Goal: Find specific page/section: Find specific page/section

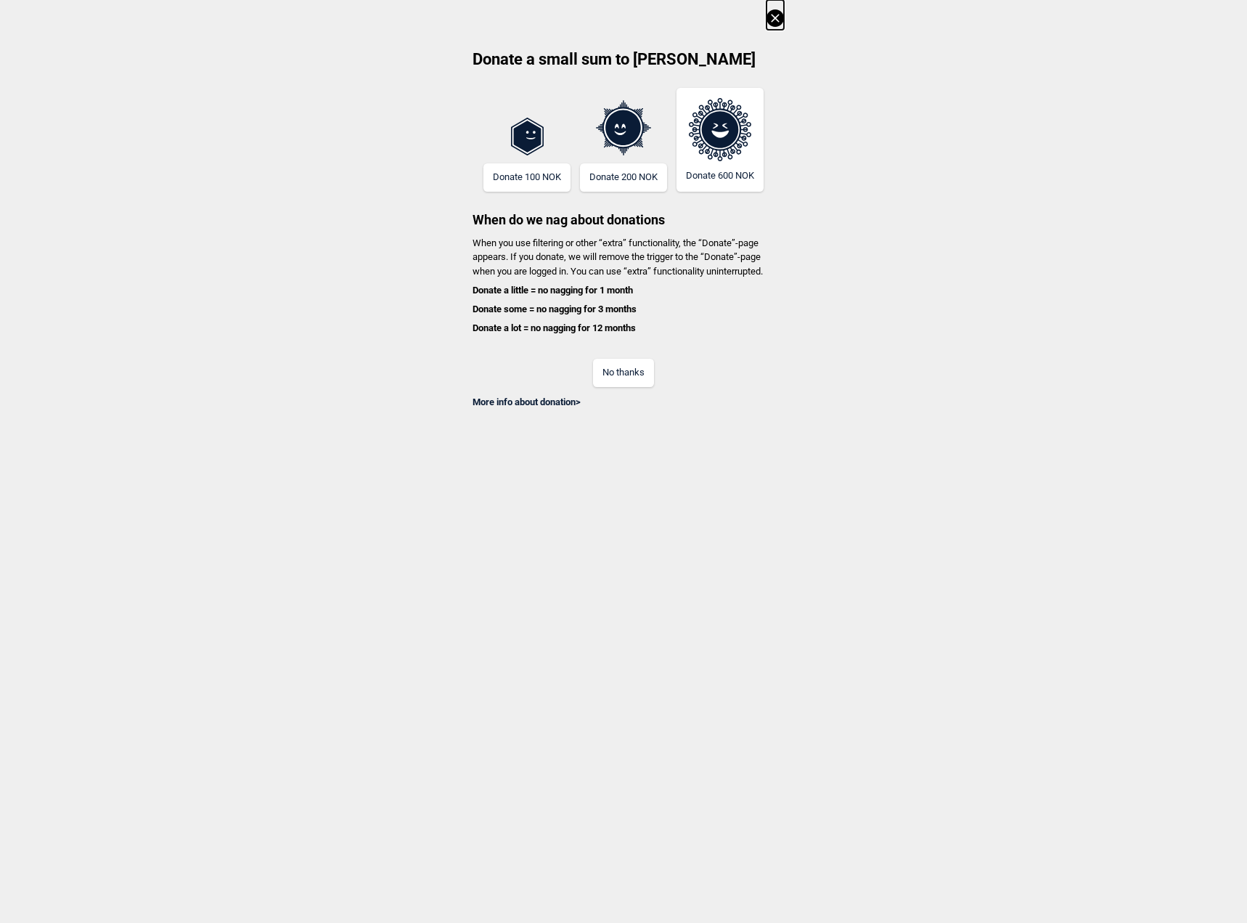
click at [640, 376] on button "No thanks" at bounding box center [623, 373] width 61 height 28
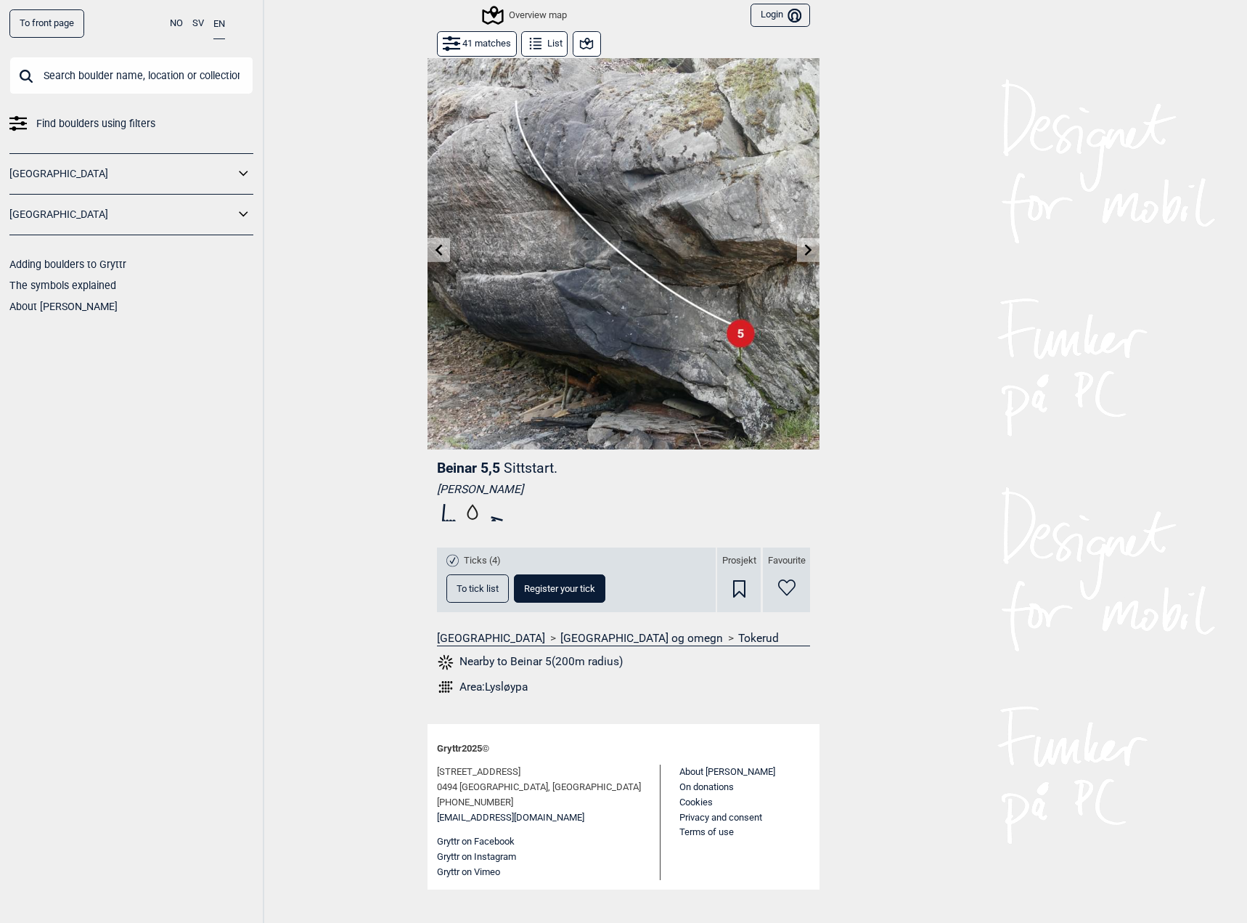
click at [92, 76] on input "text" at bounding box center [131, 76] width 244 height 38
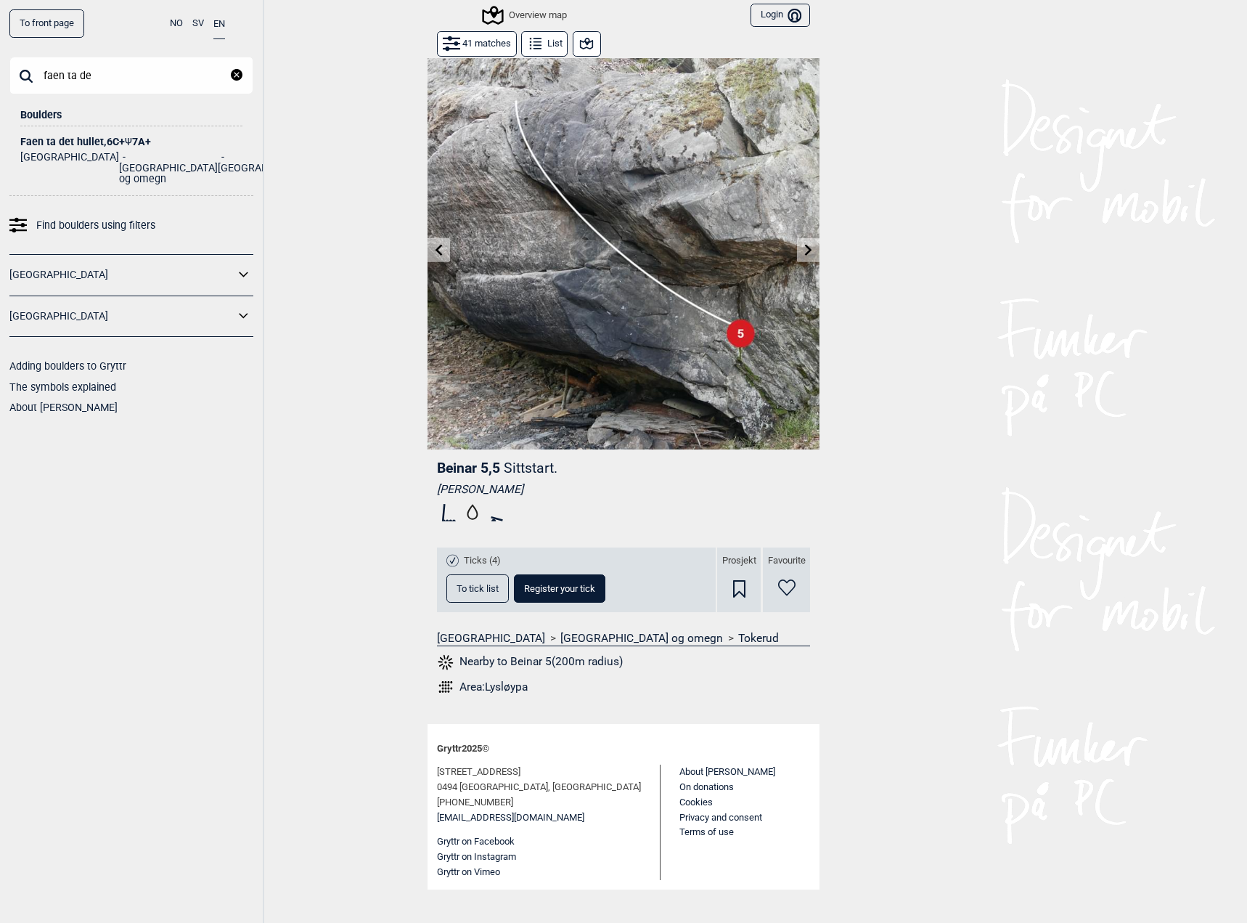
type input "faen ta de"
click at [94, 144] on div "Faen ta det hullet , 6C+ Ψ 7A+" at bounding box center [131, 141] width 222 height 11
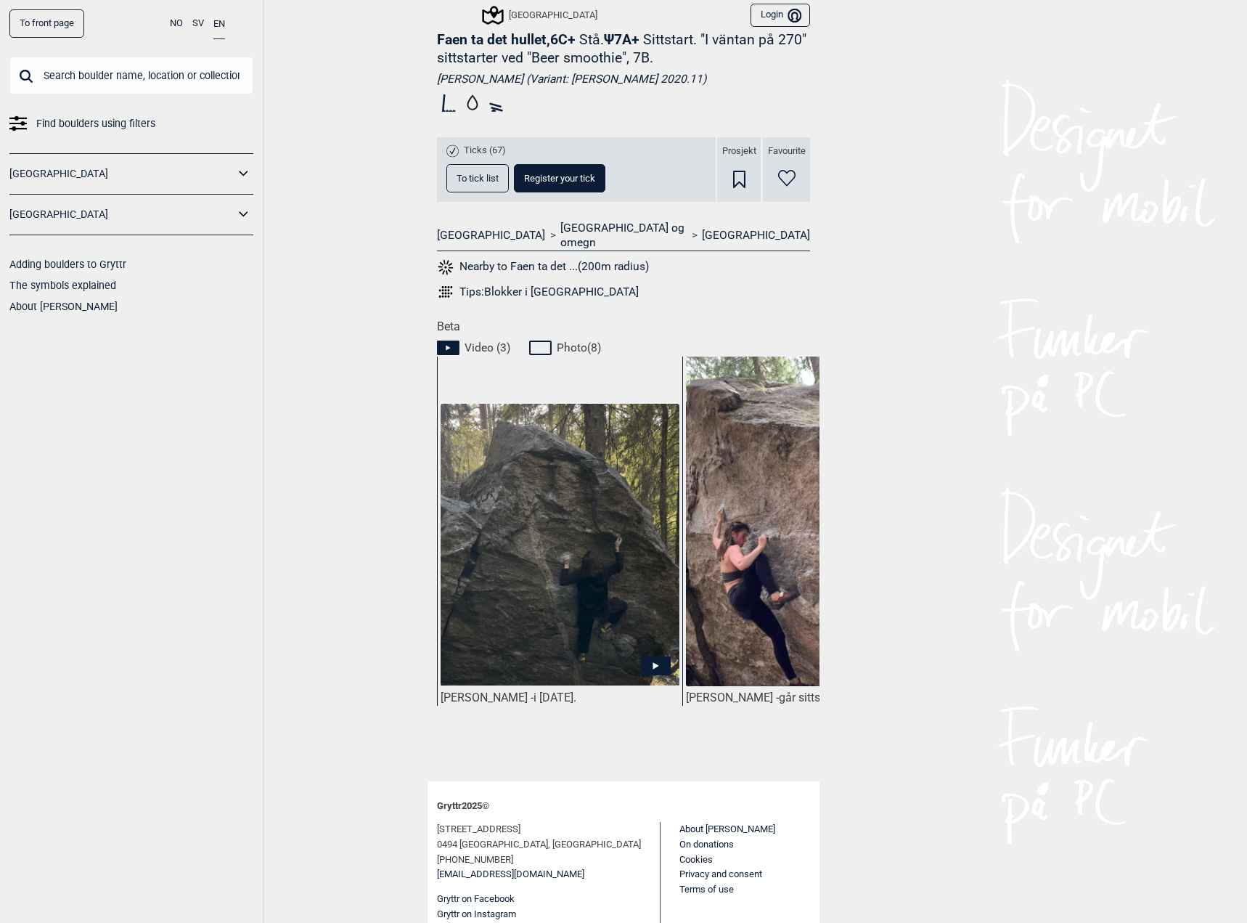
scroll to position [437, 0]
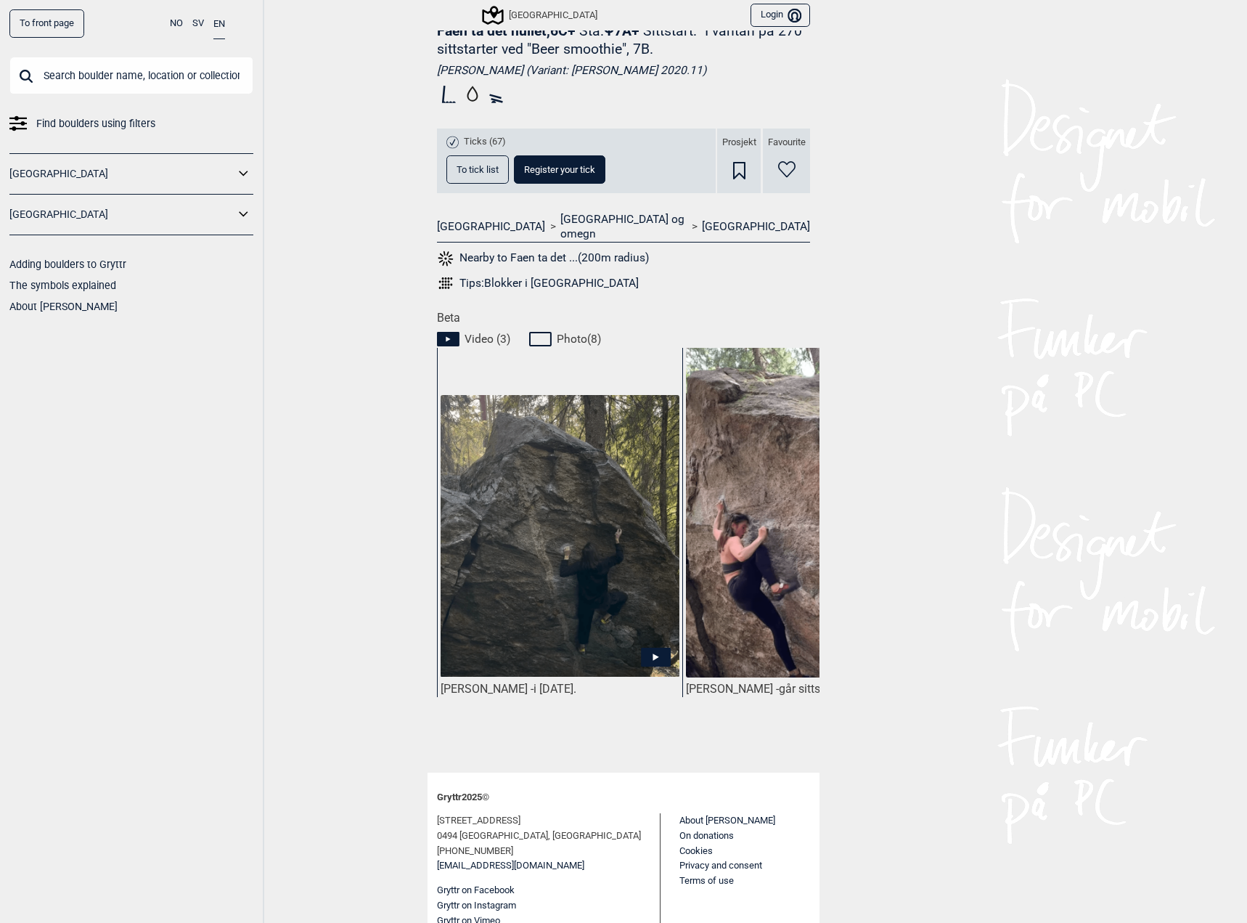
click at [648, 647] on icon at bounding box center [656, 656] width 30 height 19
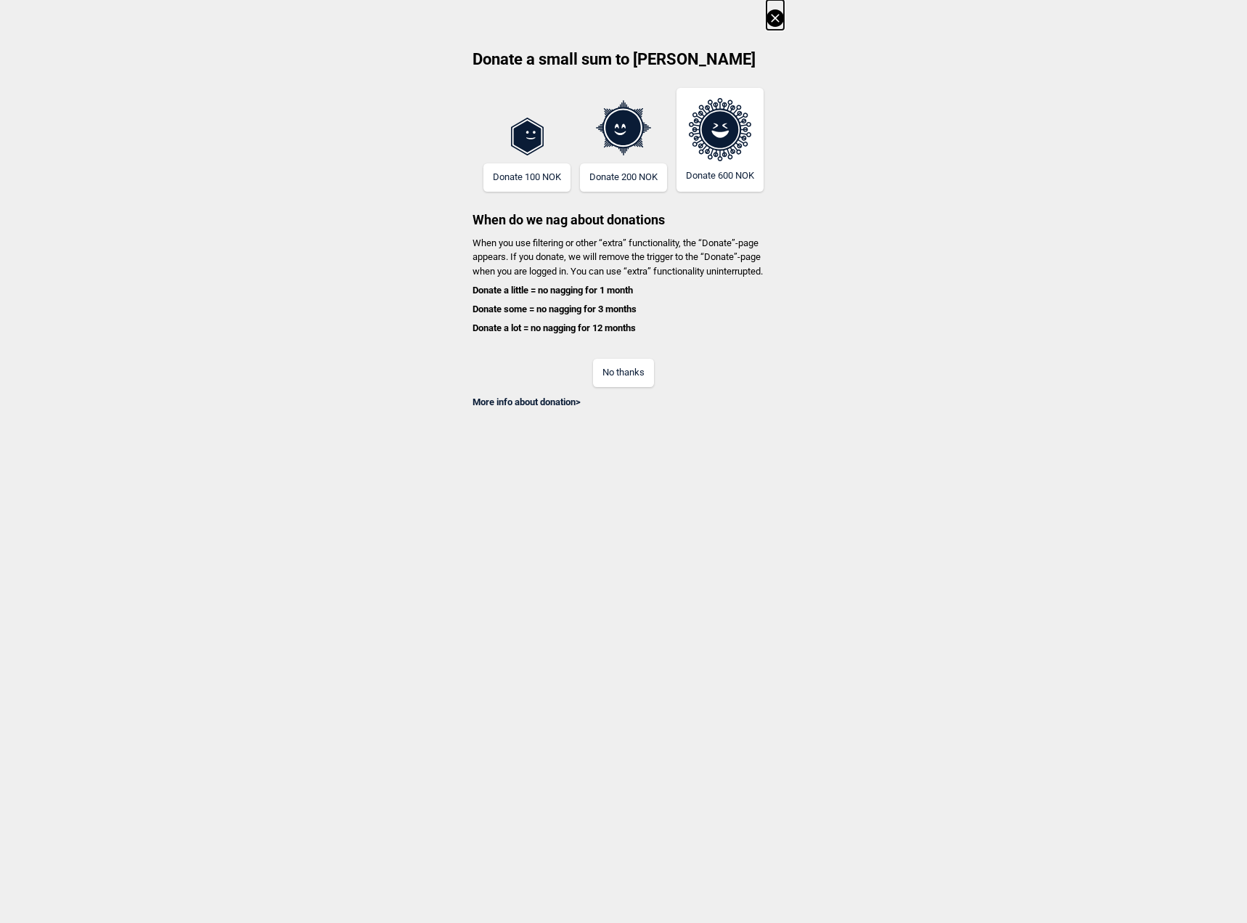
click at [632, 354] on div "No thanks" at bounding box center [623, 363] width 321 height 47
click at [633, 367] on button "No thanks" at bounding box center [623, 373] width 61 height 28
drag, startPoint x: 606, startPoint y: 369, endPoint x: 602, endPoint y: 360, distance: 9.7
click at [607, 369] on button "No thanks" at bounding box center [623, 373] width 61 height 28
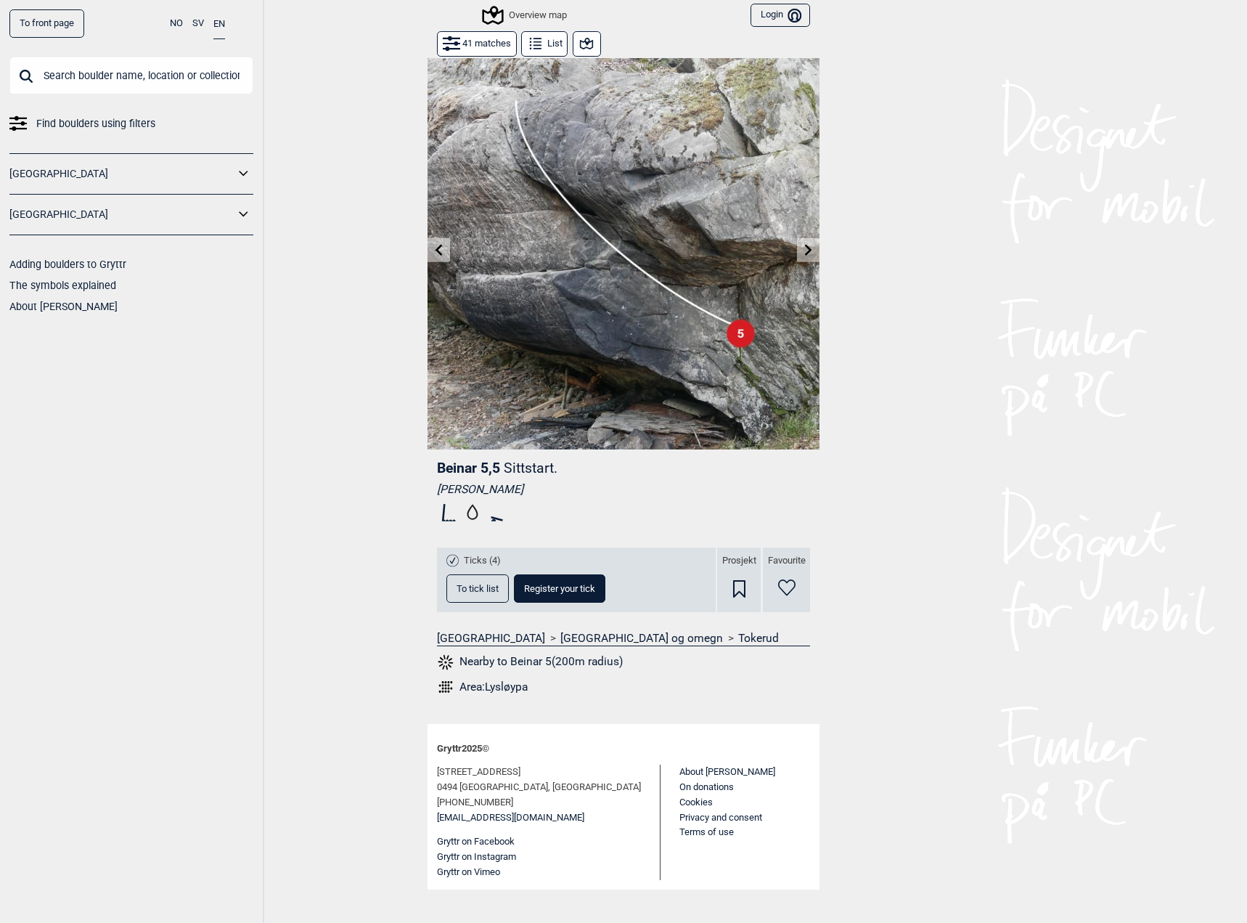
drag, startPoint x: 81, startPoint y: 72, endPoint x: 83, endPoint y: 83, distance: 11.1
click at [81, 74] on input "text" at bounding box center [131, 76] width 244 height 38
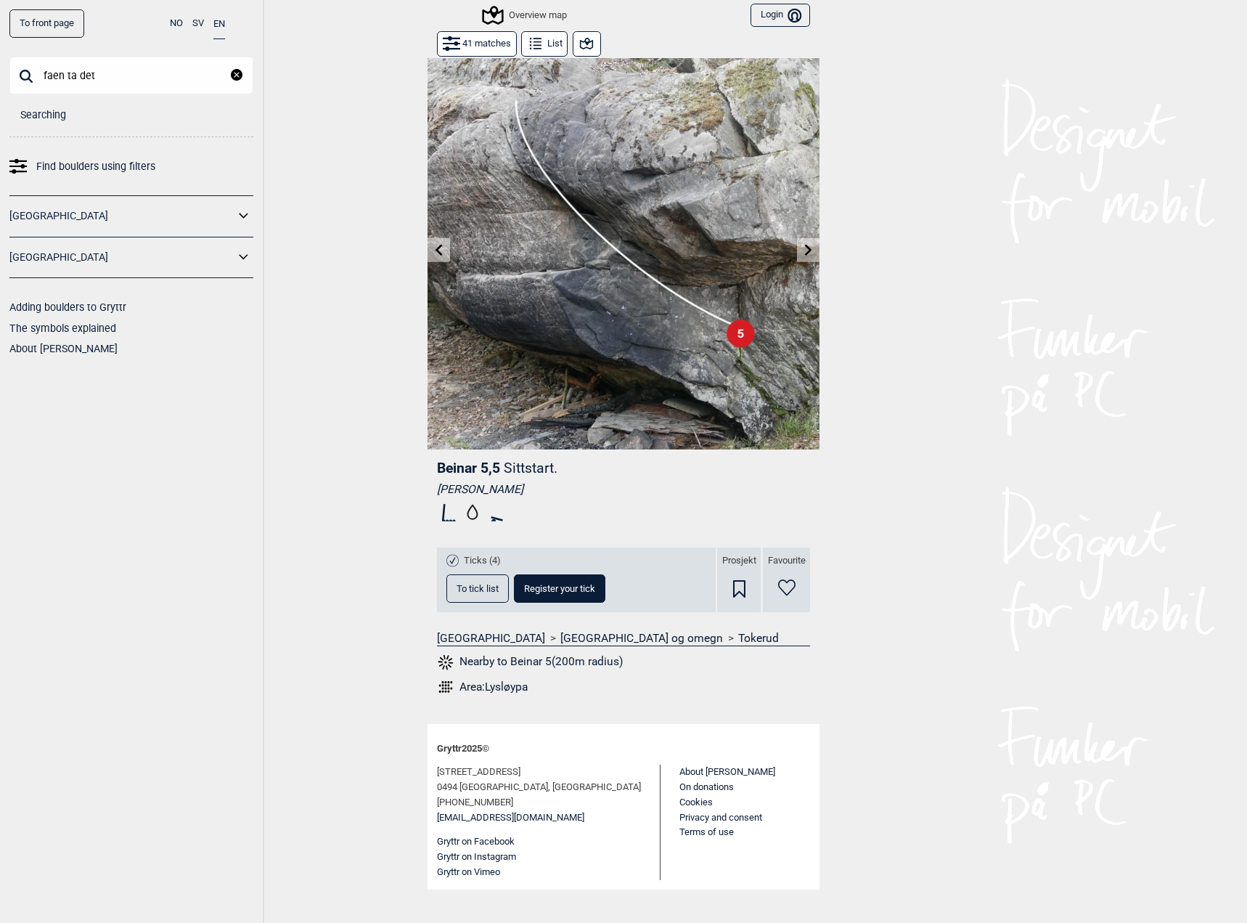
click at [142, 81] on input "faen ta det" at bounding box center [131, 76] width 244 height 38
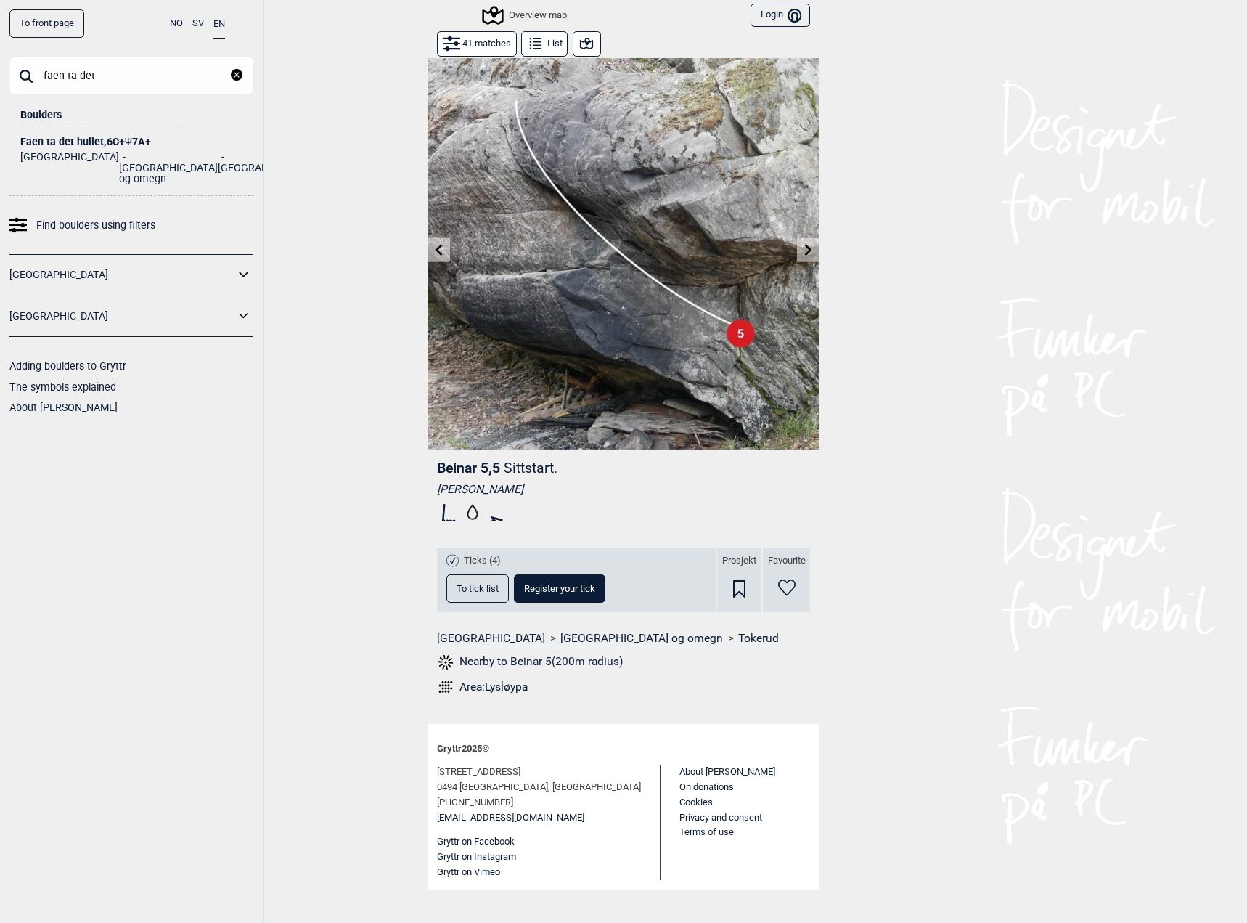
type input "faen ta det"
click at [119, 152] on li "[GEOGRAPHIC_DATA] og omegn" at bounding box center [168, 168] width 99 height 33
click at [99, 136] on div "Faen ta det hullet , 6C+ Ψ 7A+" at bounding box center [131, 141] width 222 height 11
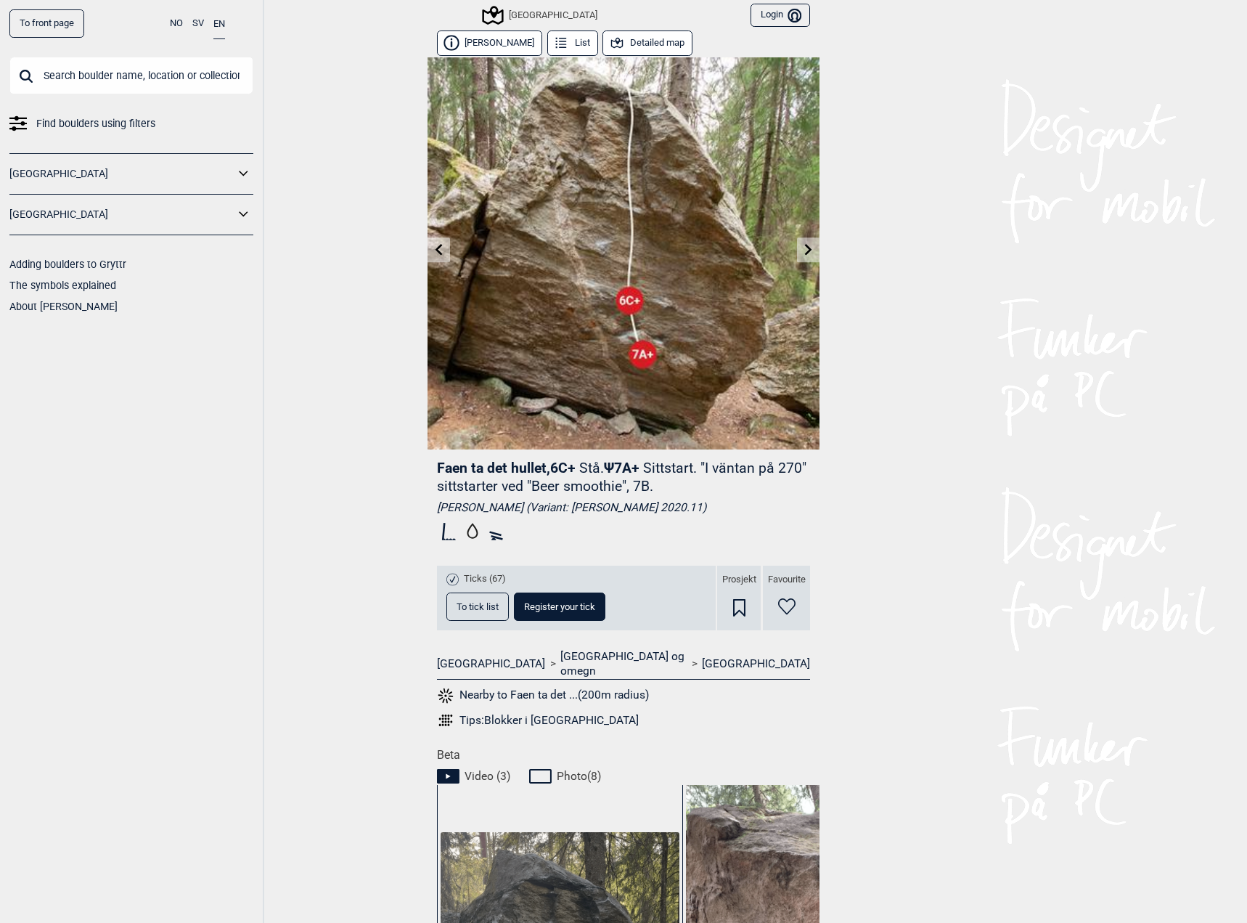
click at [636, 49] on button "Detailed map" at bounding box center [648, 42] width 90 height 25
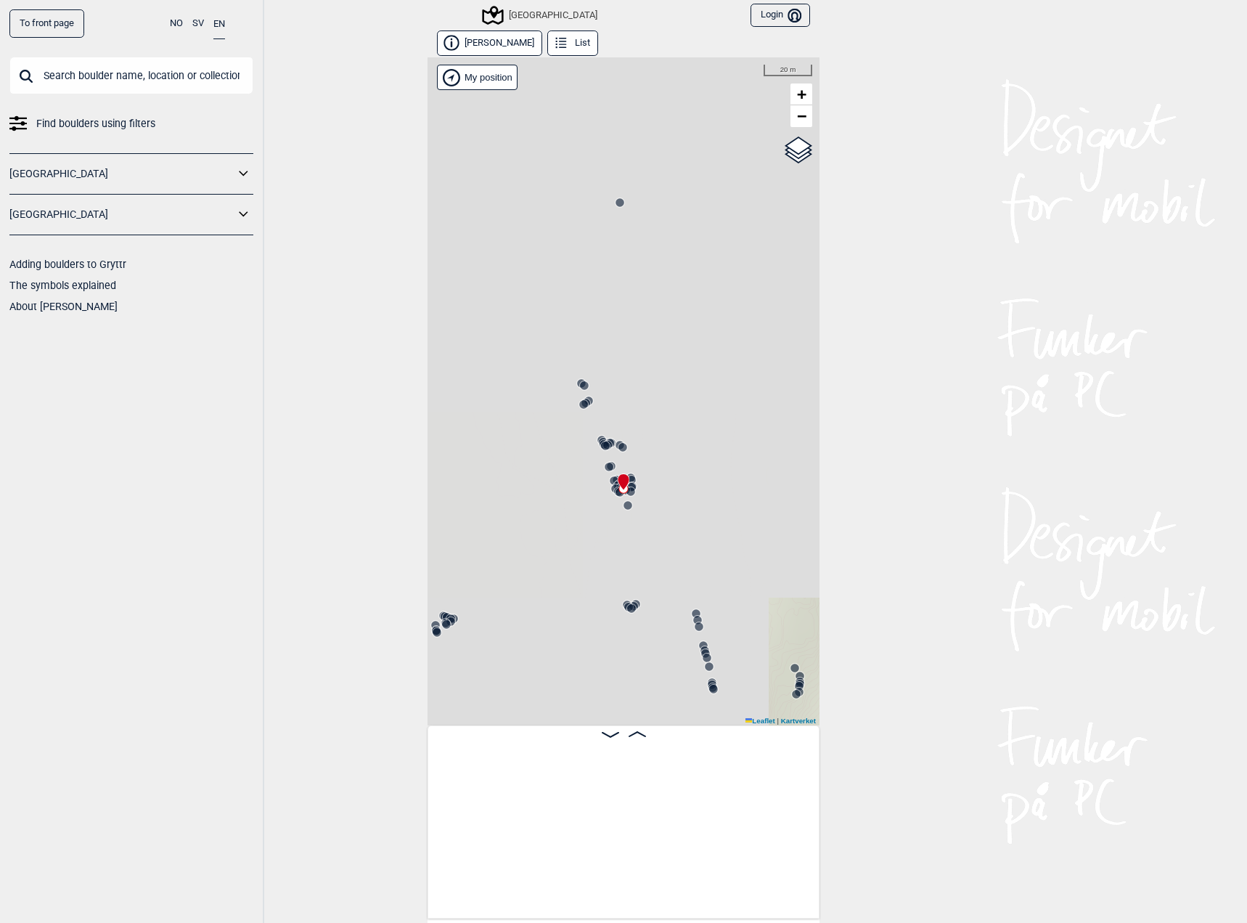
scroll to position [0, 11657]
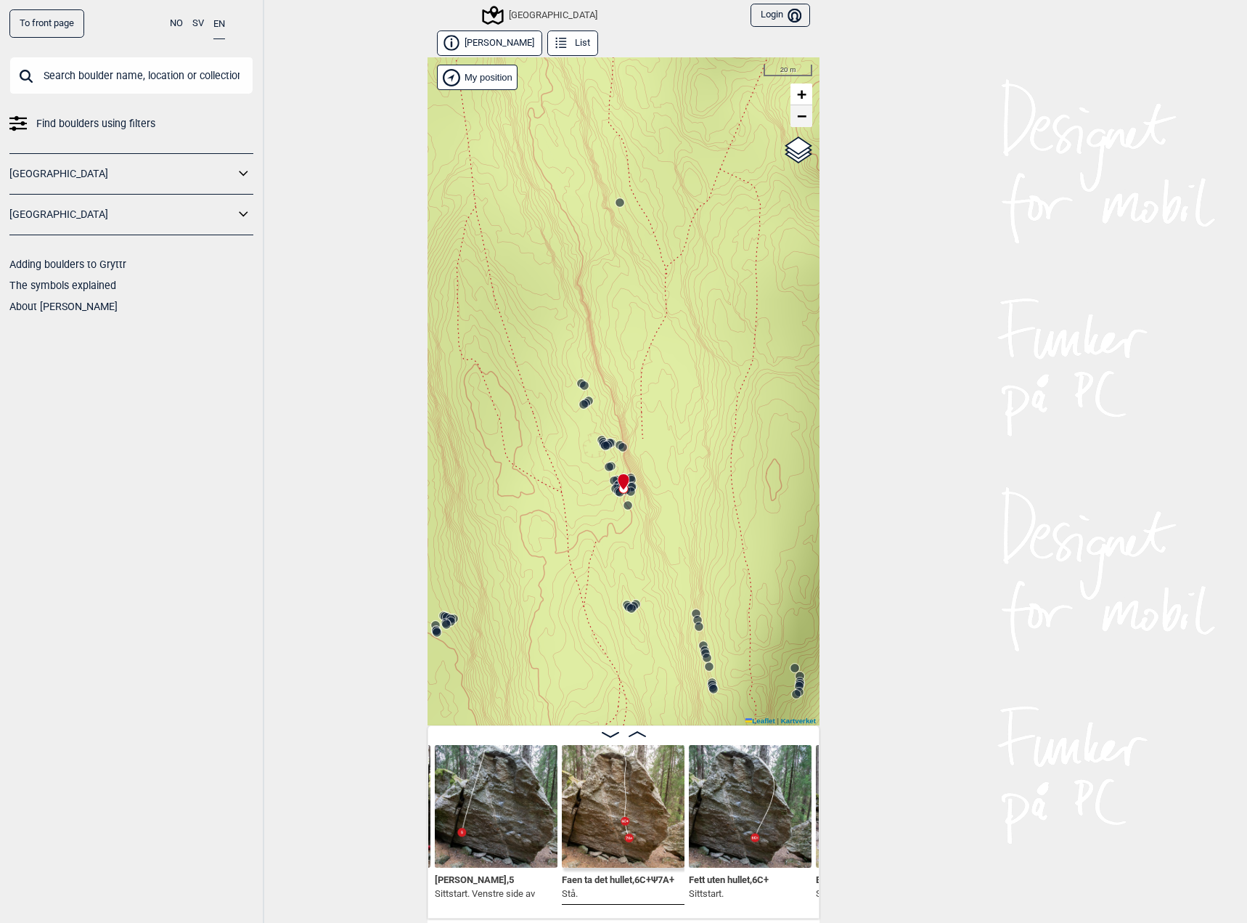
click at [797, 116] on span "−" at bounding box center [801, 116] width 9 height 18
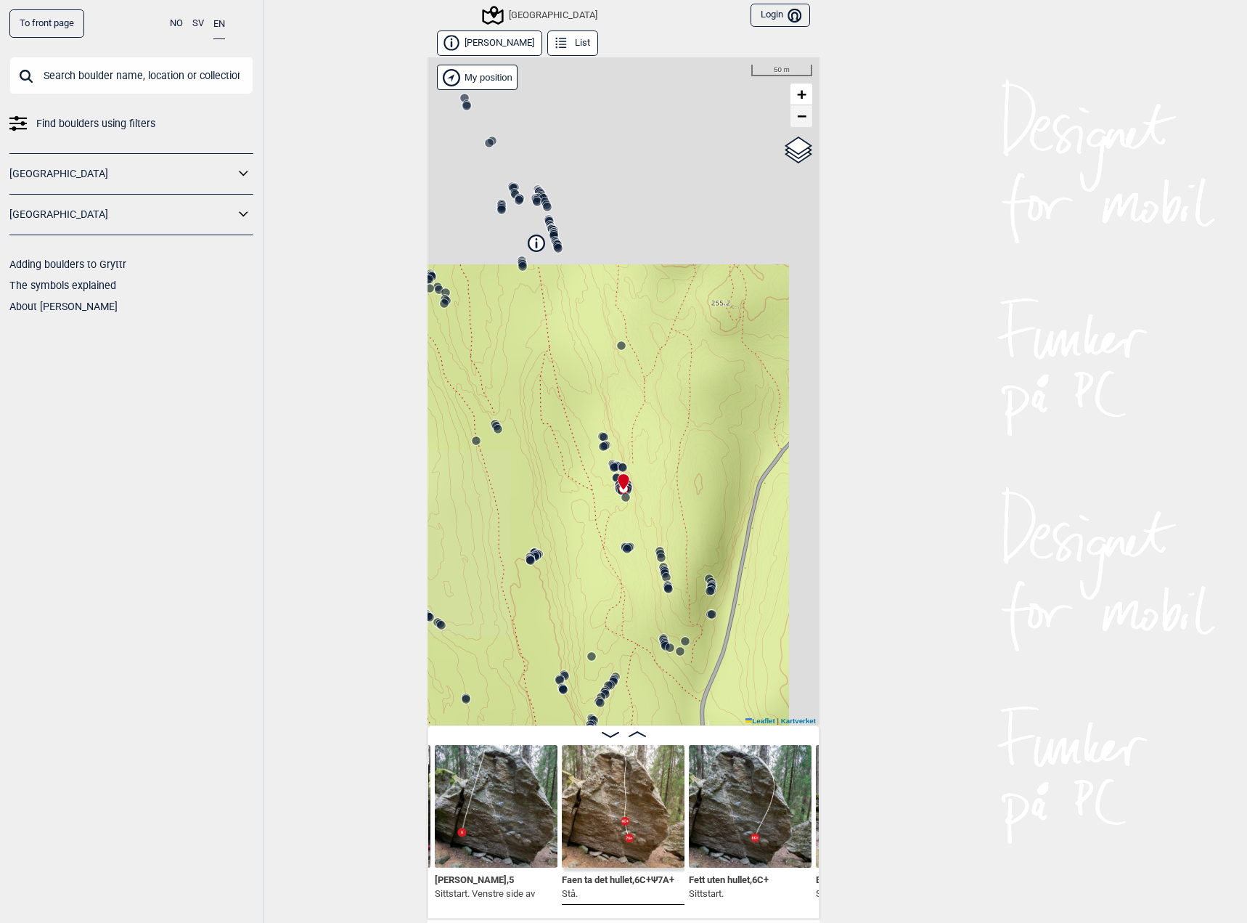
click at [797, 116] on span "−" at bounding box center [801, 116] width 9 height 18
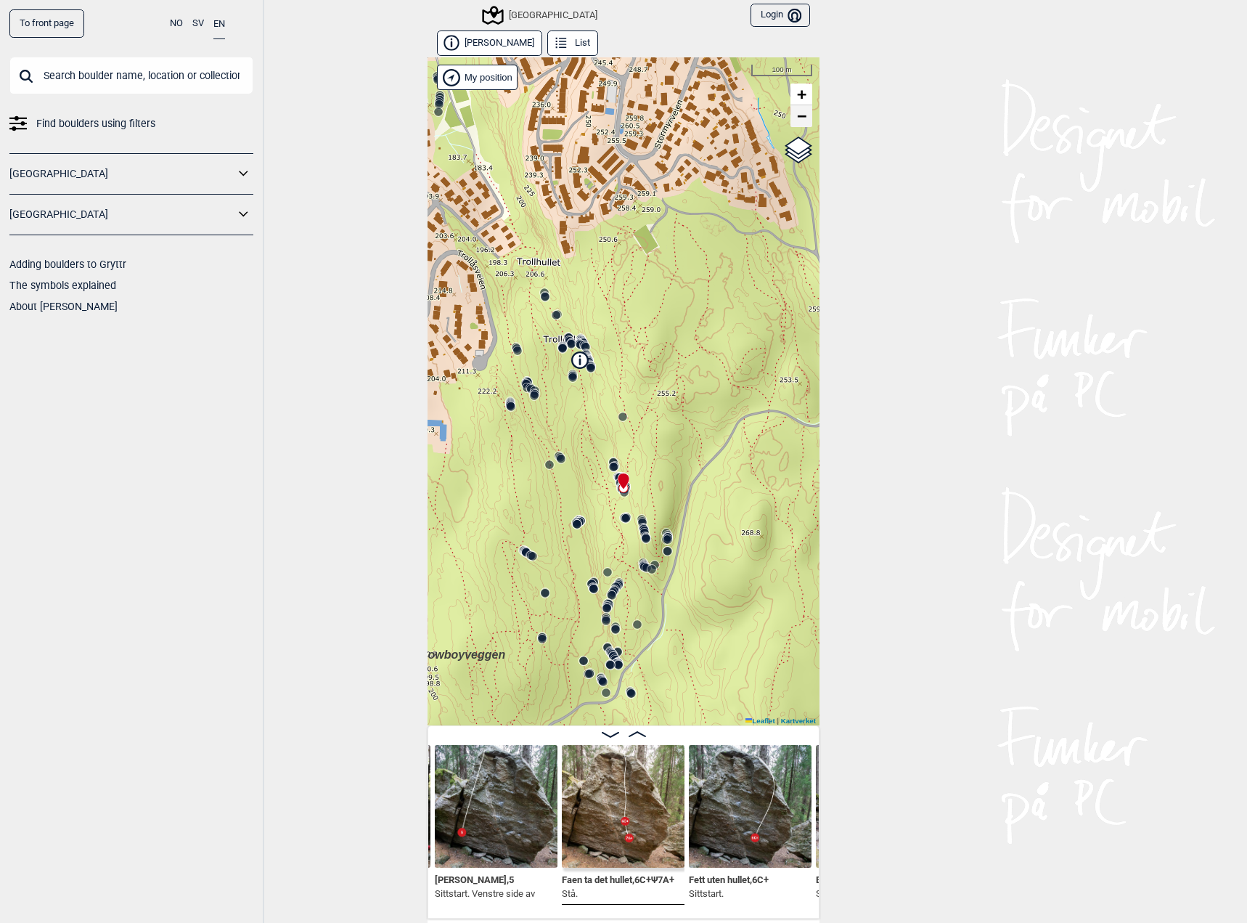
click at [797, 113] on span "−" at bounding box center [801, 116] width 9 height 18
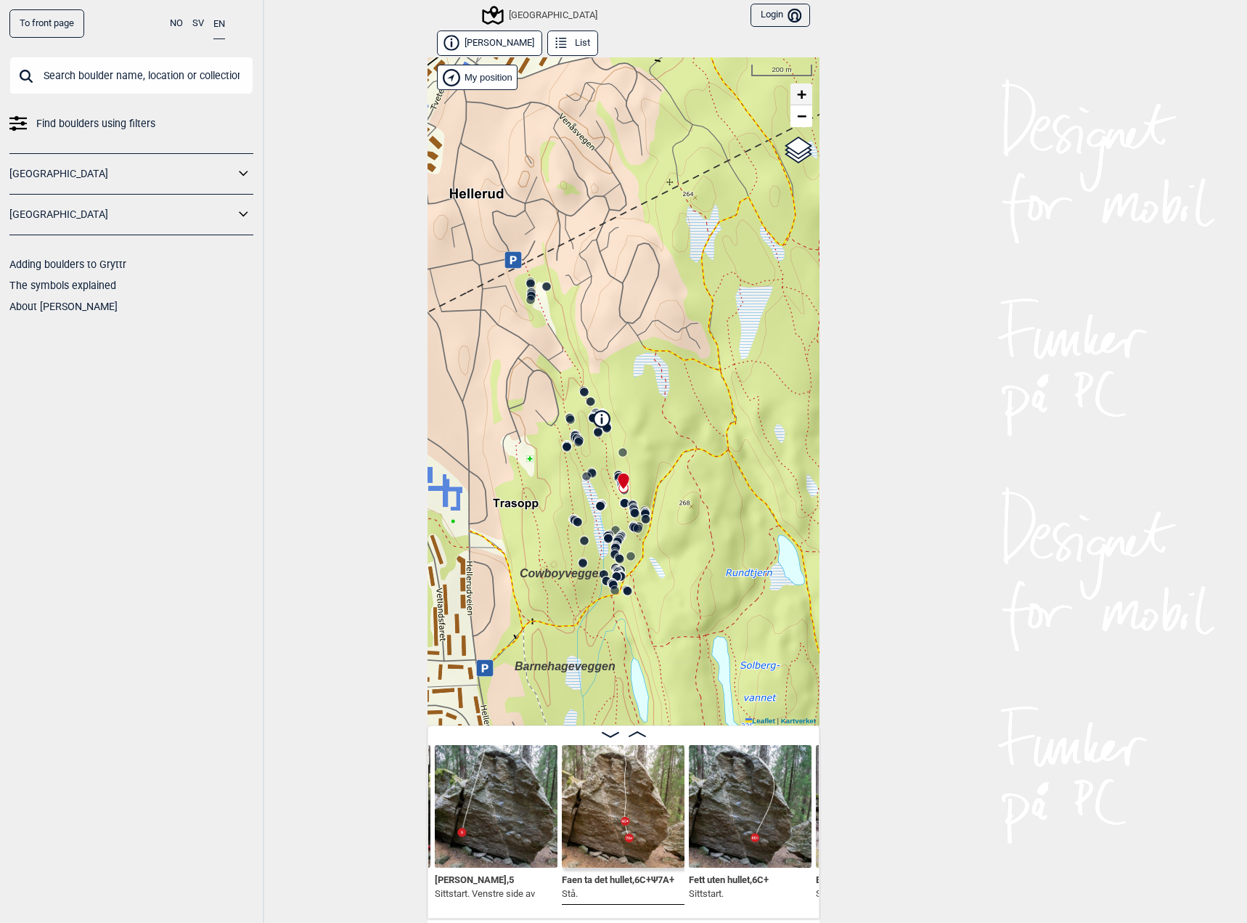
click at [798, 91] on span "+" at bounding box center [801, 94] width 9 height 18
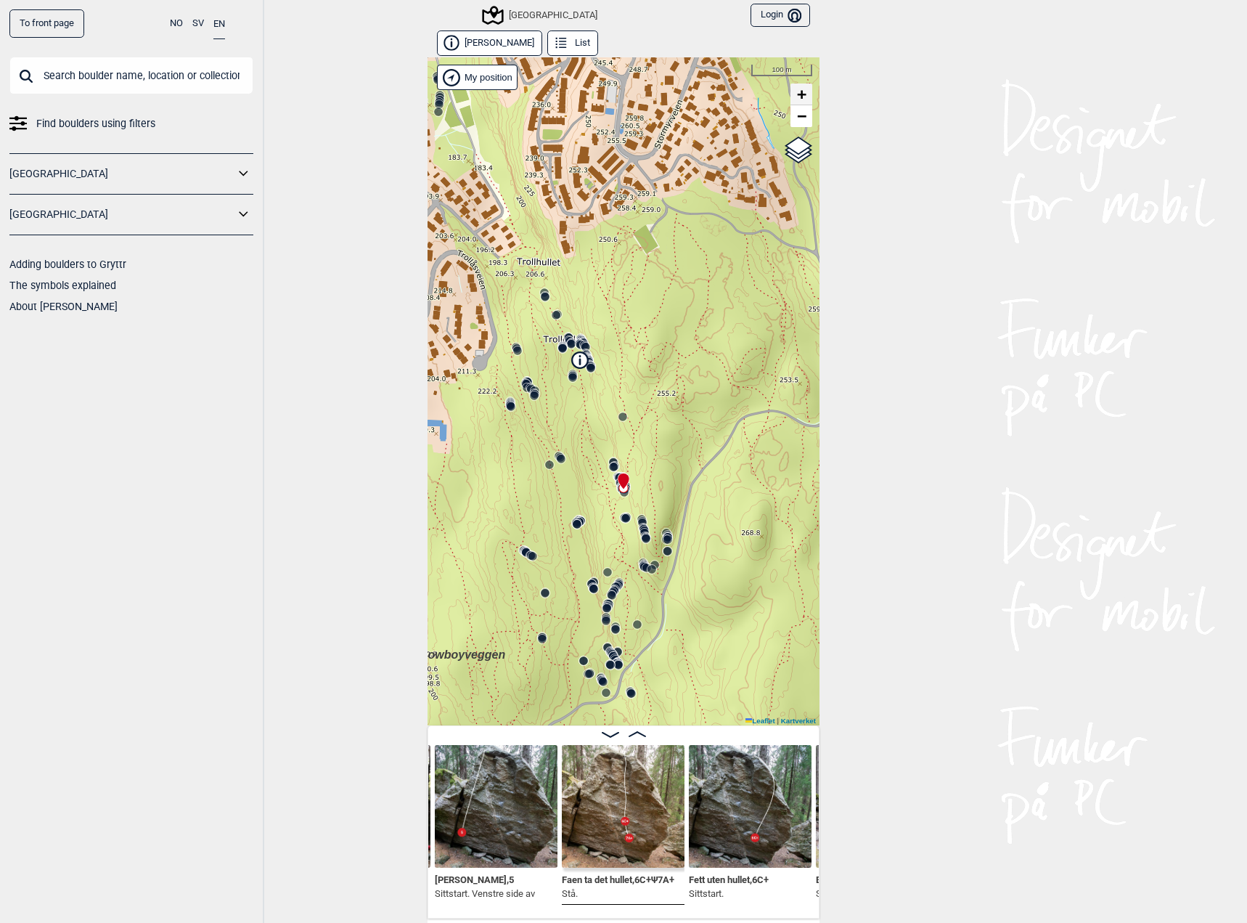
click at [798, 91] on span "+" at bounding box center [801, 94] width 9 height 18
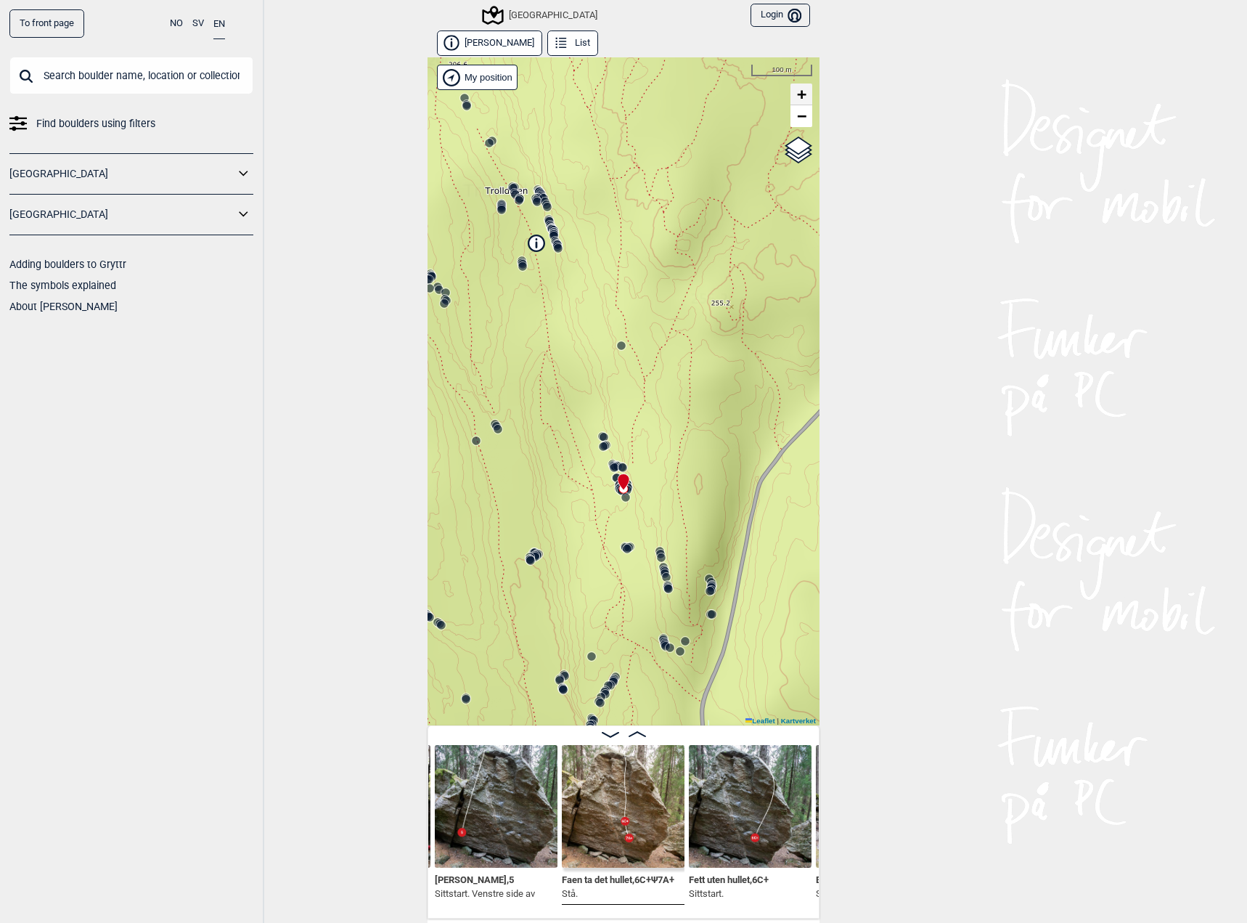
click at [798, 91] on span "+" at bounding box center [801, 94] width 9 height 18
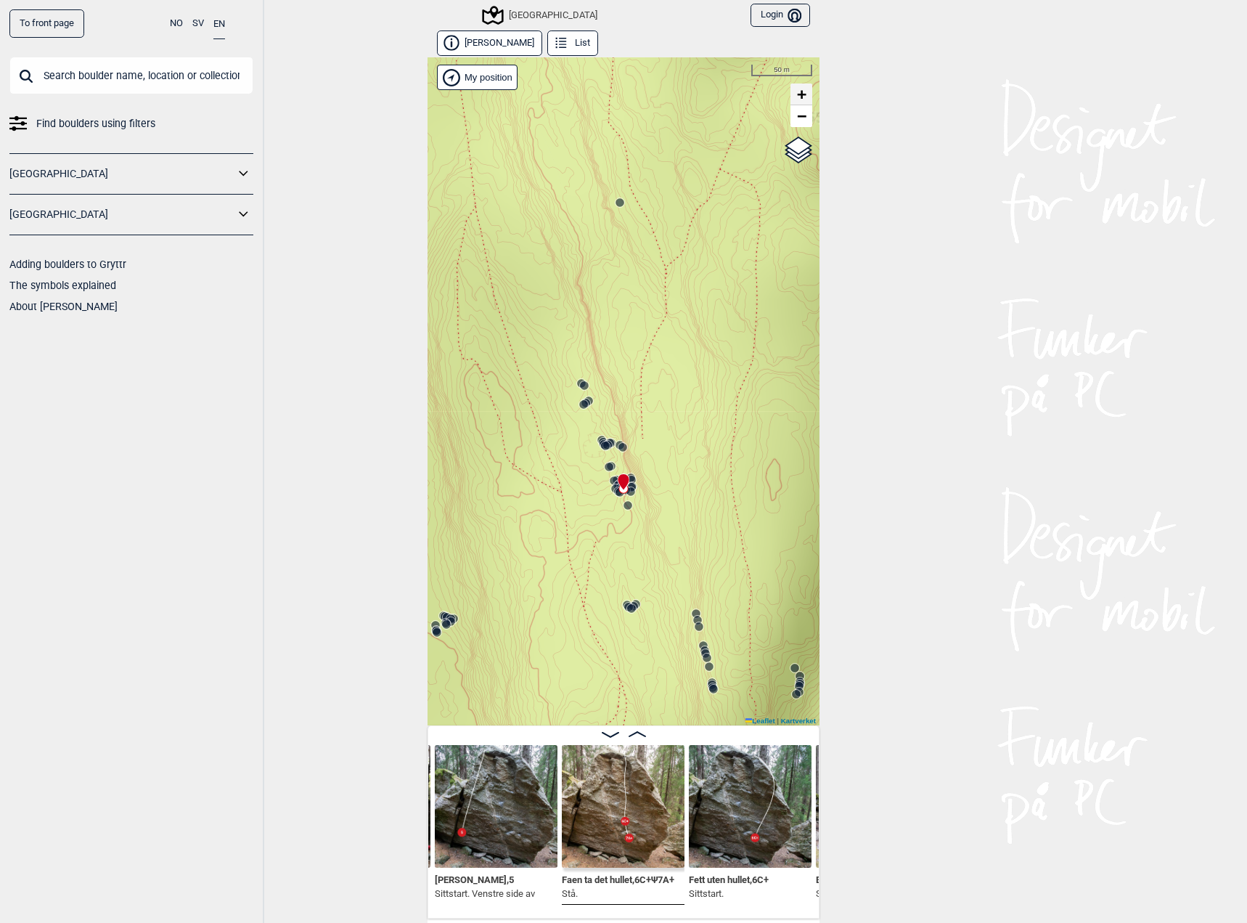
click at [798, 91] on span "+" at bounding box center [801, 94] width 9 height 18
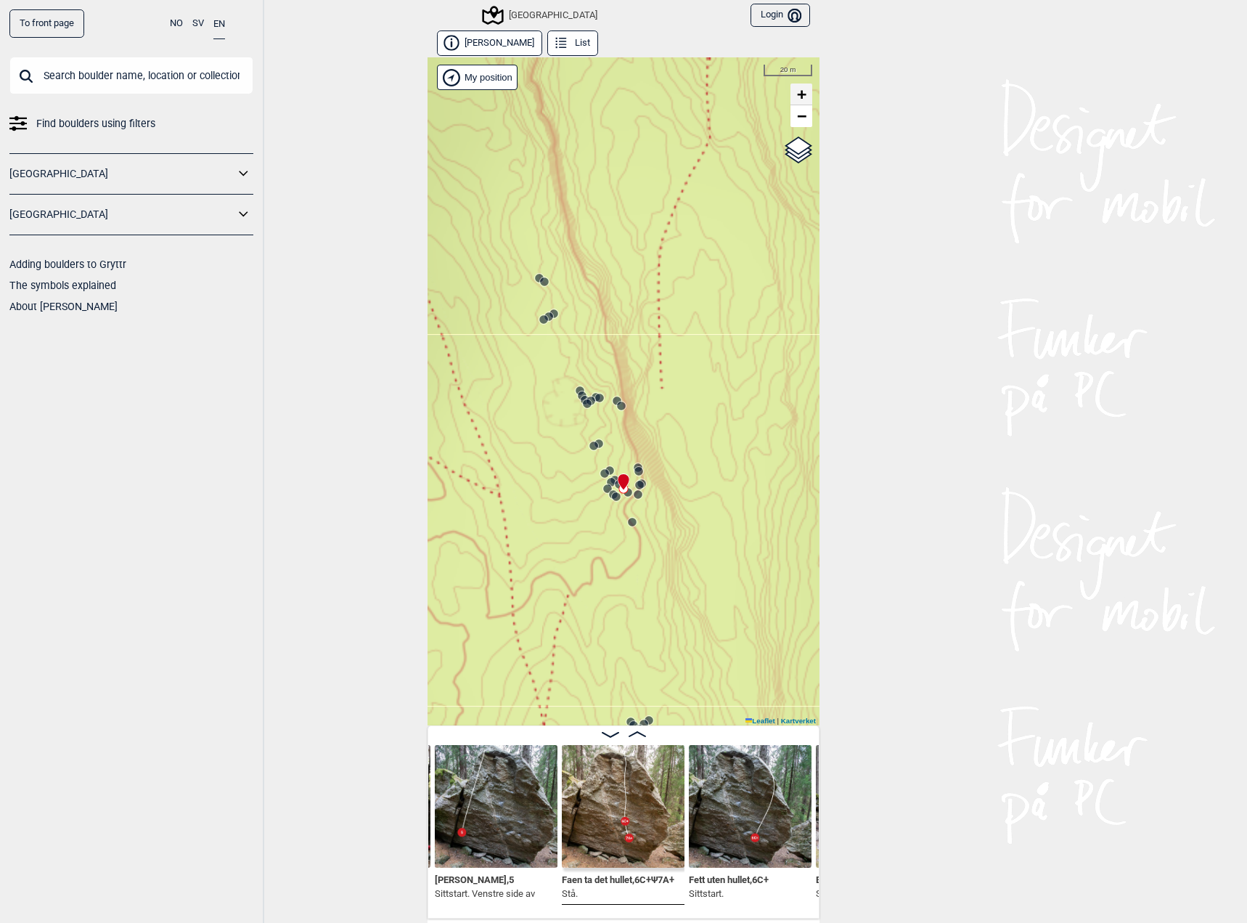
click at [798, 91] on span "+" at bounding box center [801, 94] width 9 height 18
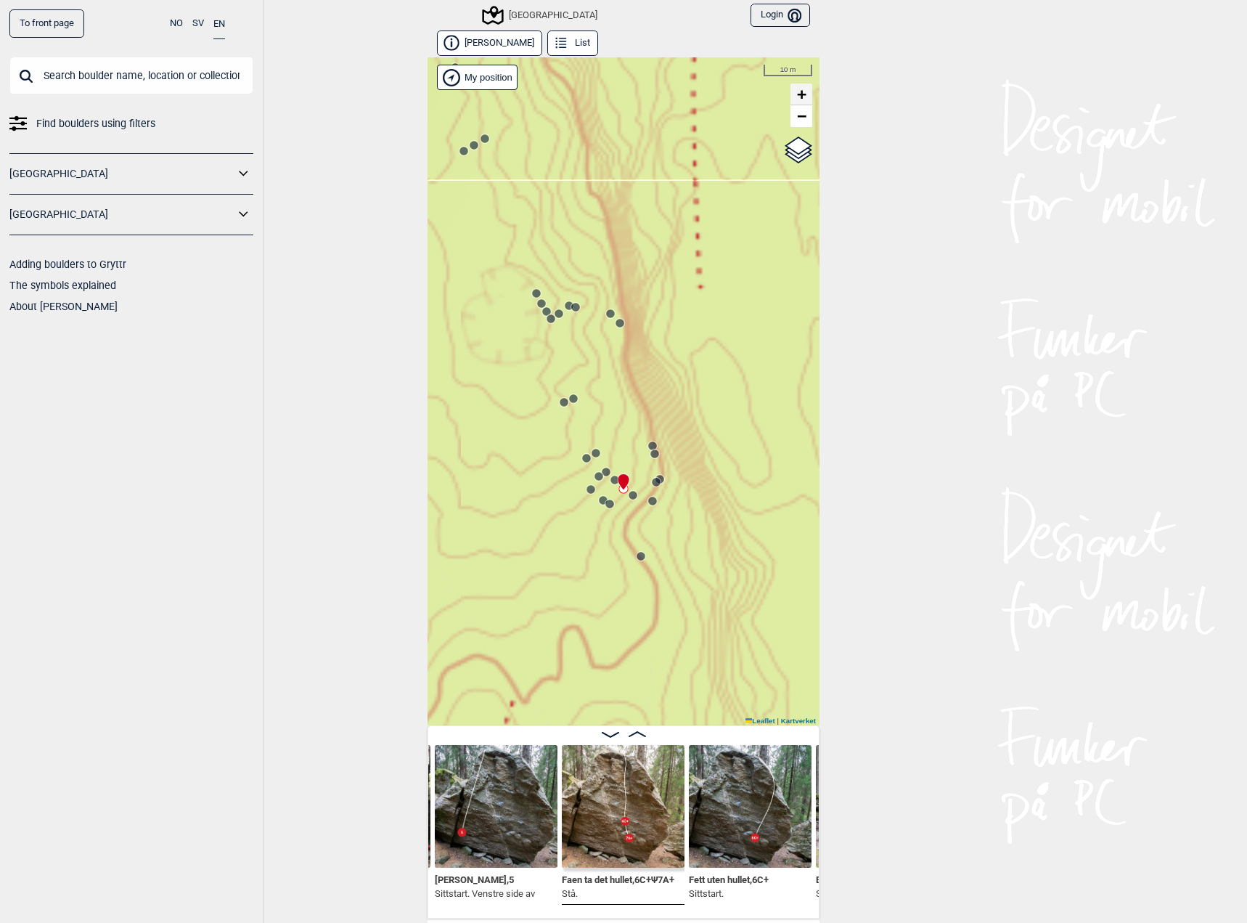
click at [798, 91] on span "+" at bounding box center [801, 94] width 9 height 18
click at [798, 92] on span "+" at bounding box center [801, 94] width 9 height 18
click at [615, 478] on div at bounding box center [621, 476] width 12 height 12
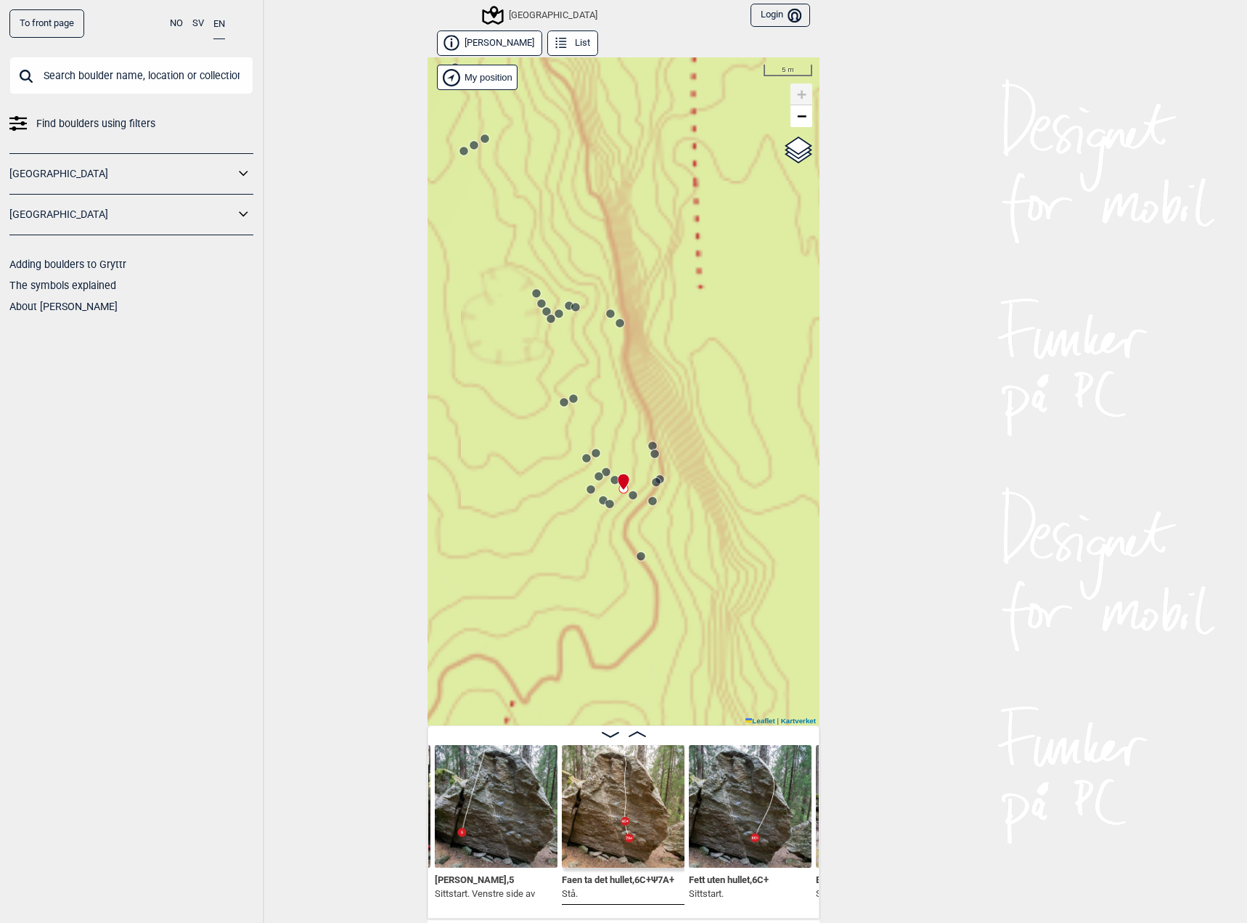
click at [629, 501] on div "Speidersteinen Barnehageveggen Cowboyveggen Bølerveggen [GEOGRAPHIC_DATA]" at bounding box center [624, 391] width 392 height 668
